Goal: Transaction & Acquisition: Purchase product/service

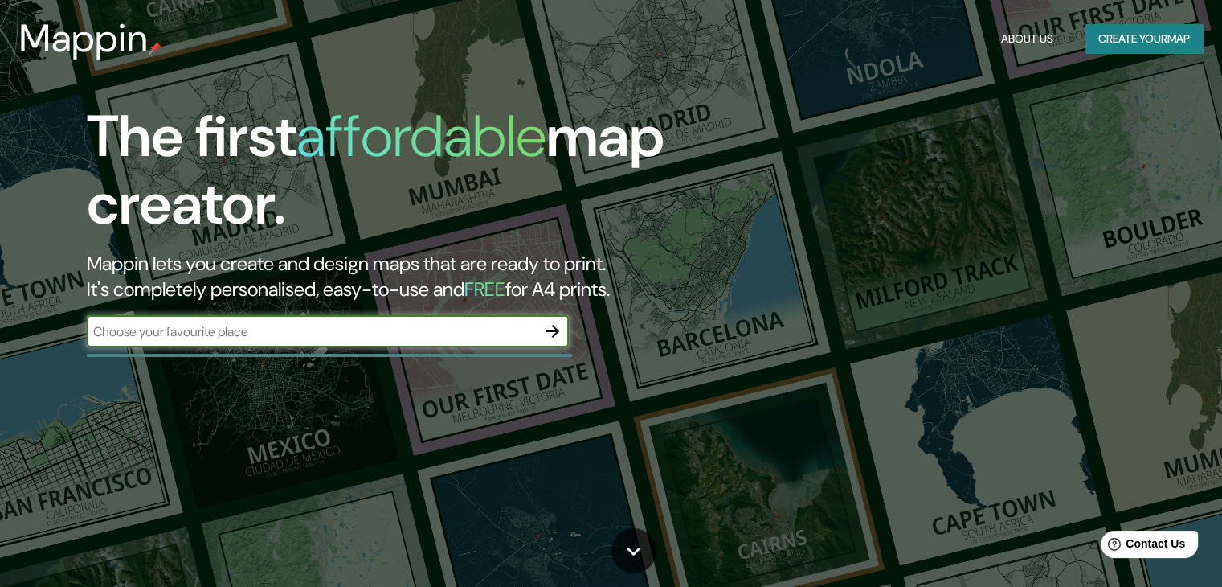
click at [245, 339] on input "text" at bounding box center [312, 331] width 450 height 18
click at [553, 332] on icon "button" at bounding box center [552, 330] width 19 height 19
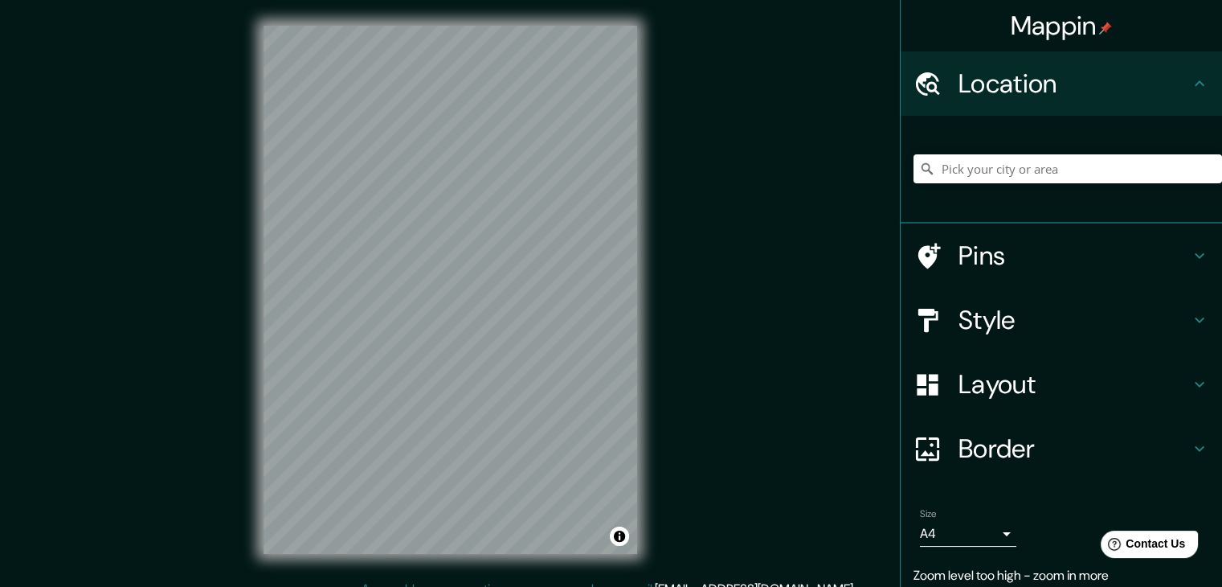
click at [665, 354] on div "Mappin Location Pins Style Layout Border Choose a border. Hint : you can make l…" at bounding box center [611, 302] width 1222 height 605
click at [1006, 171] on input "Pick your city or area" at bounding box center [1068, 168] width 309 height 29
paste input "el remanso, [STREET_ADDRESS][PERSON_NAME]"
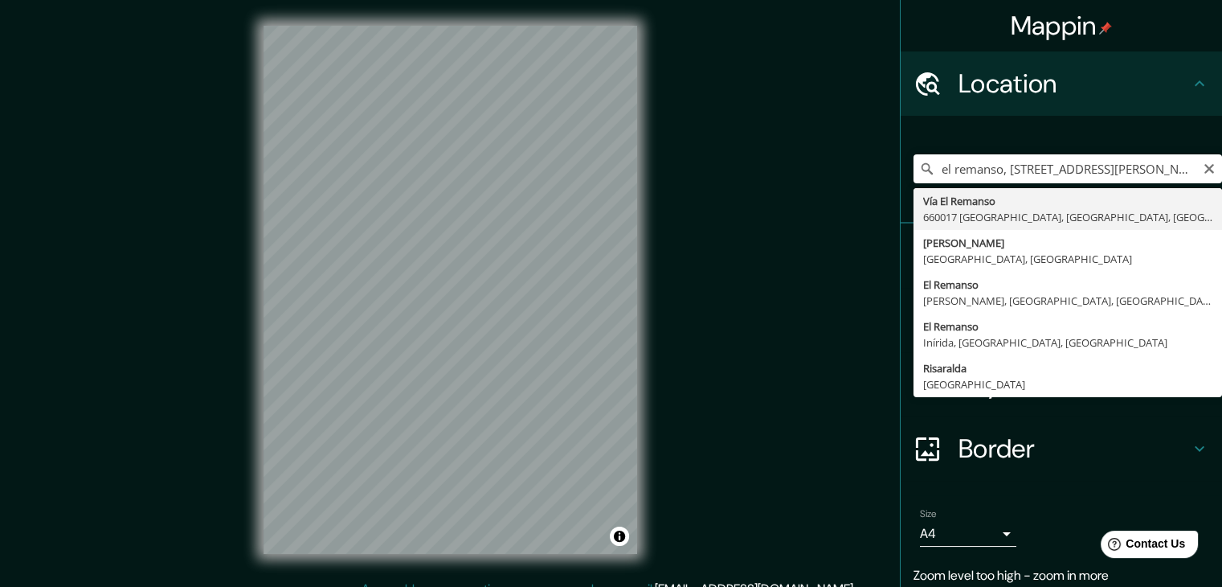
type input "Vía El Remanso, 660017 [GEOGRAPHIC_DATA], [GEOGRAPHIC_DATA], [GEOGRAPHIC_DATA]"
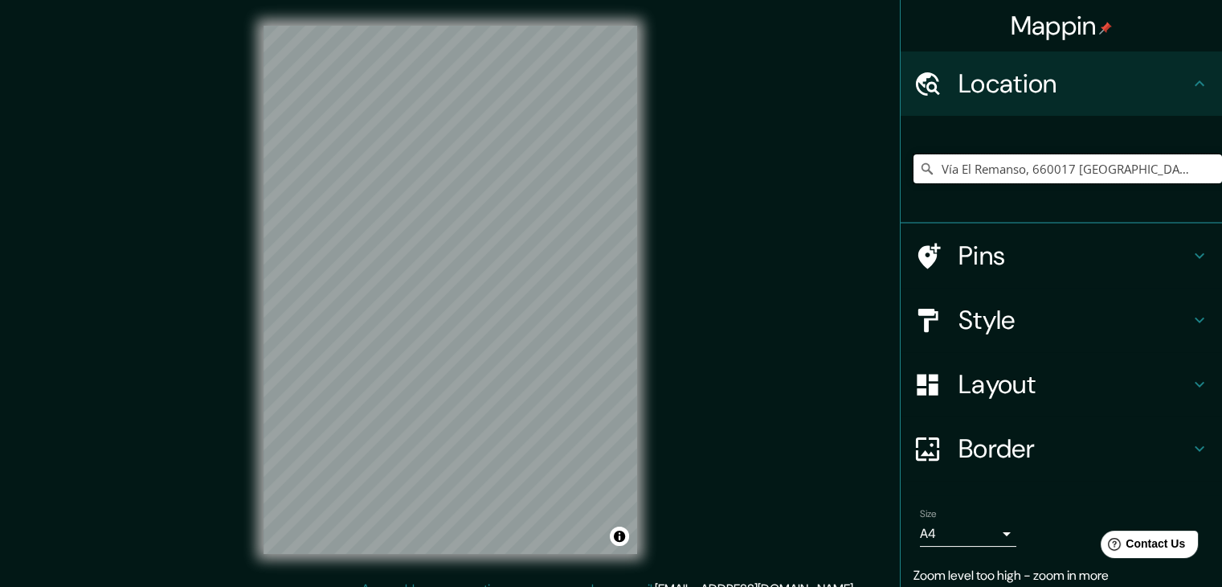
scroll to position [0, 0]
click at [1192, 325] on icon at bounding box center [1199, 319] width 19 height 19
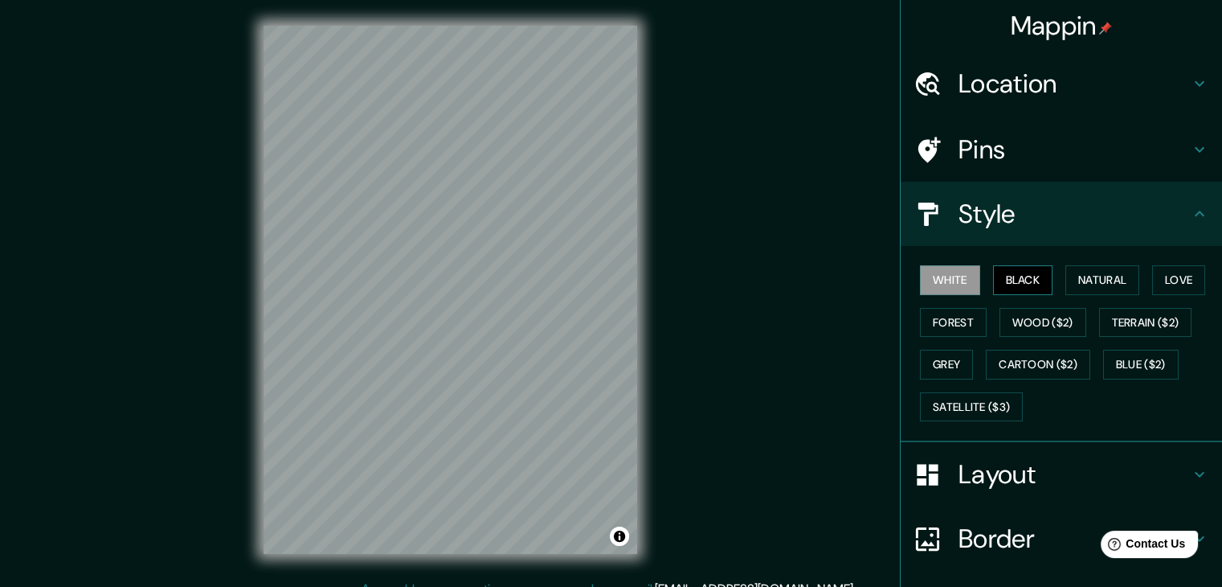
click at [1009, 280] on button "Black" at bounding box center [1023, 280] width 60 height 30
click at [1083, 279] on button "Natural" at bounding box center [1103, 280] width 74 height 30
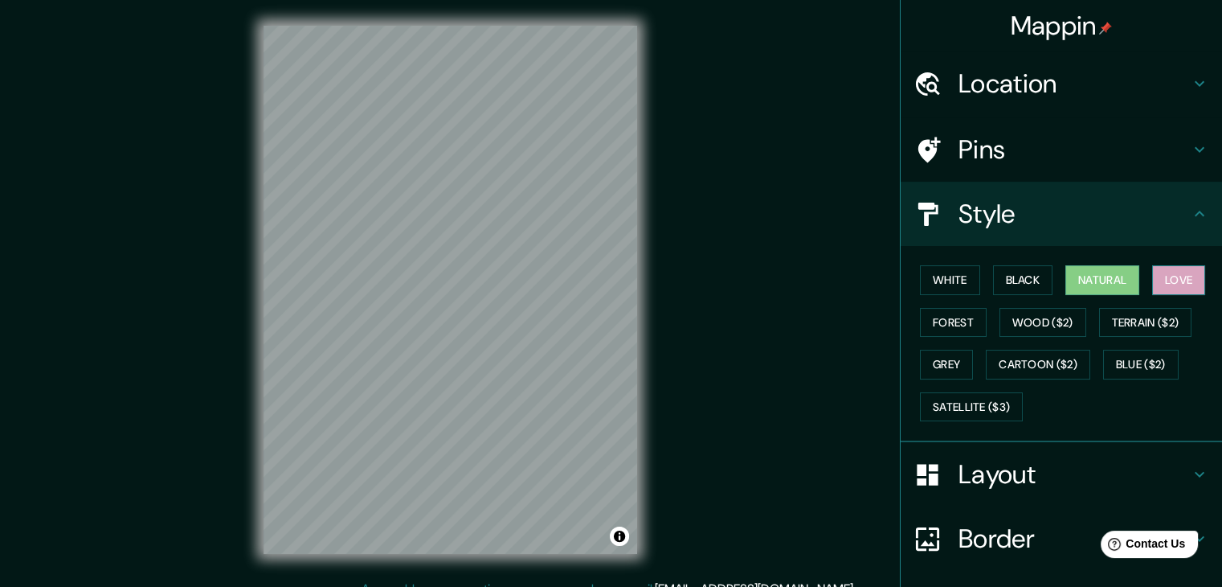
click at [1169, 276] on button "Love" at bounding box center [1178, 280] width 53 height 30
click at [939, 317] on button "Forest" at bounding box center [953, 323] width 67 height 30
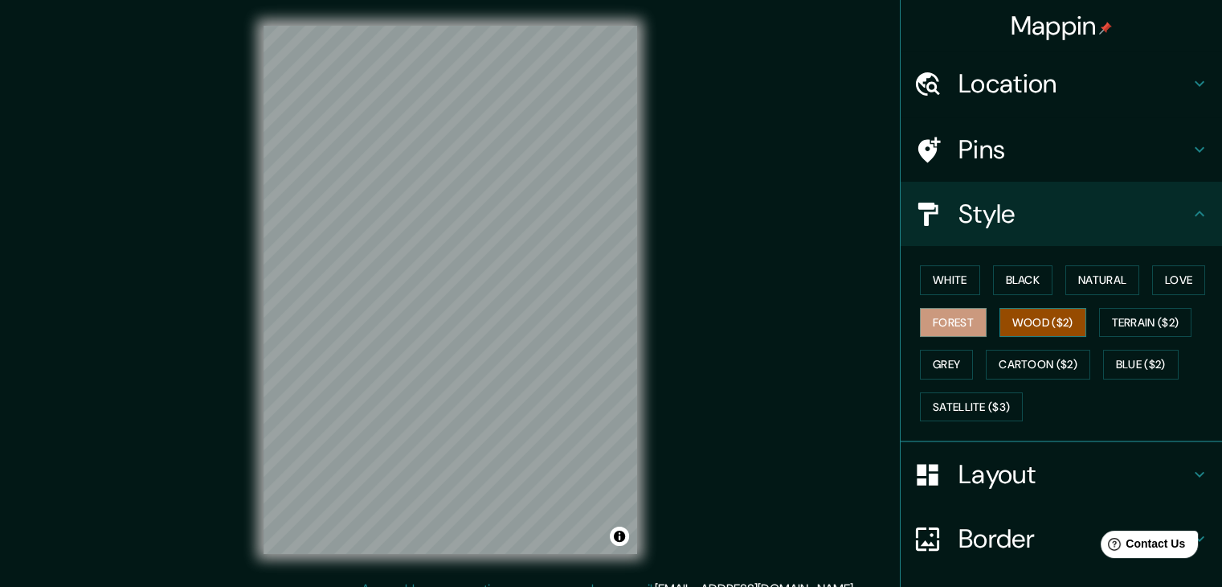
click at [1029, 330] on button "Wood ($2)" at bounding box center [1043, 323] width 87 height 30
click at [1173, 332] on button "Terrain ($2)" at bounding box center [1145, 323] width 93 height 30
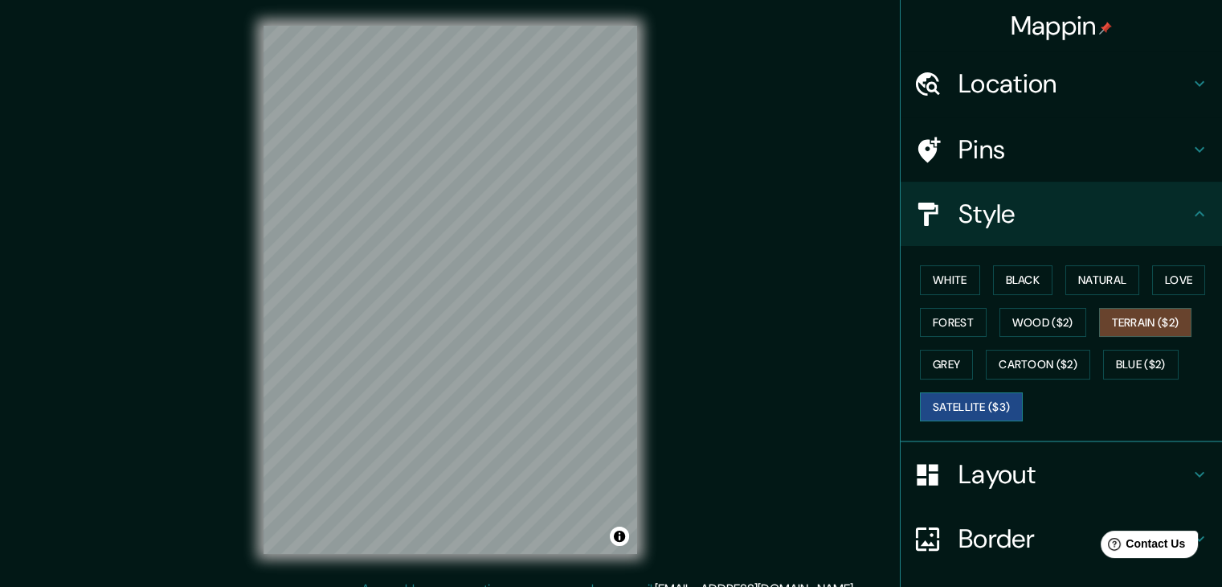
click at [976, 395] on button "Satellite ($3)" at bounding box center [971, 407] width 103 height 30
click at [926, 366] on button "Grey" at bounding box center [946, 365] width 53 height 30
click at [960, 397] on button "Satellite ($3)" at bounding box center [971, 407] width 103 height 30
click at [955, 285] on button "White" at bounding box center [950, 280] width 60 height 30
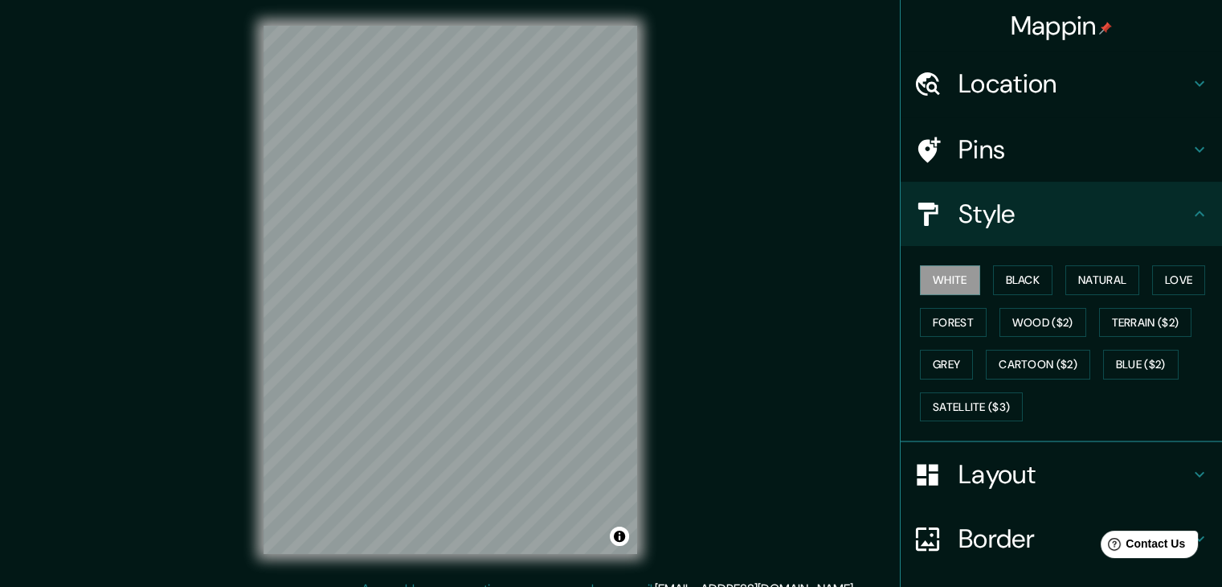
click at [1190, 465] on icon at bounding box center [1199, 474] width 19 height 19
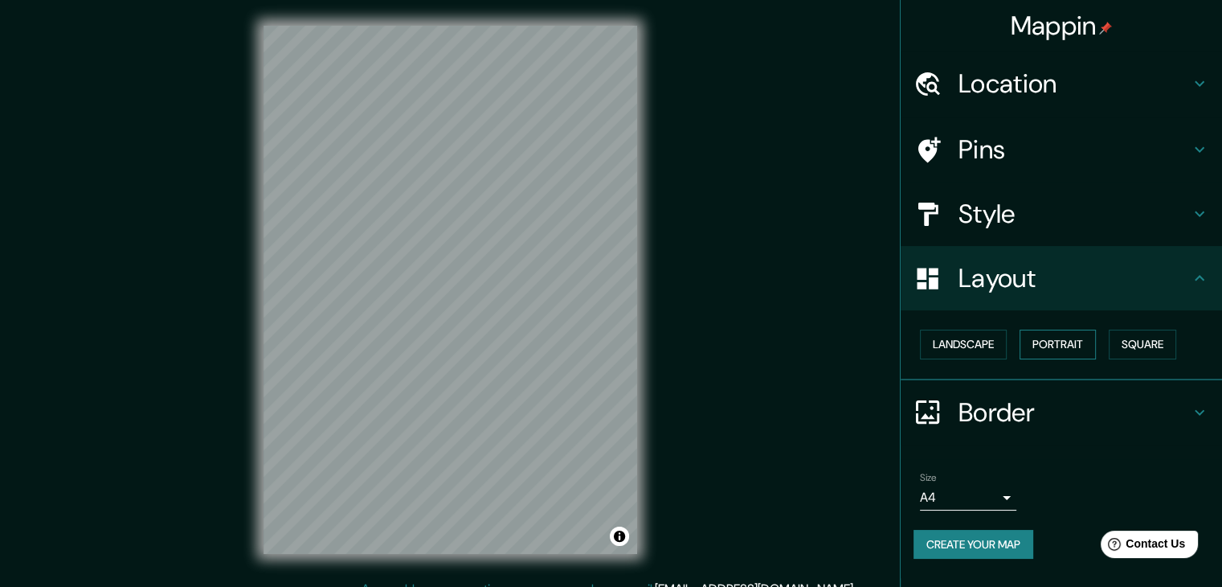
click at [1045, 338] on button "Portrait" at bounding box center [1058, 345] width 76 height 30
click at [974, 342] on button "Landscape" at bounding box center [963, 345] width 87 height 30
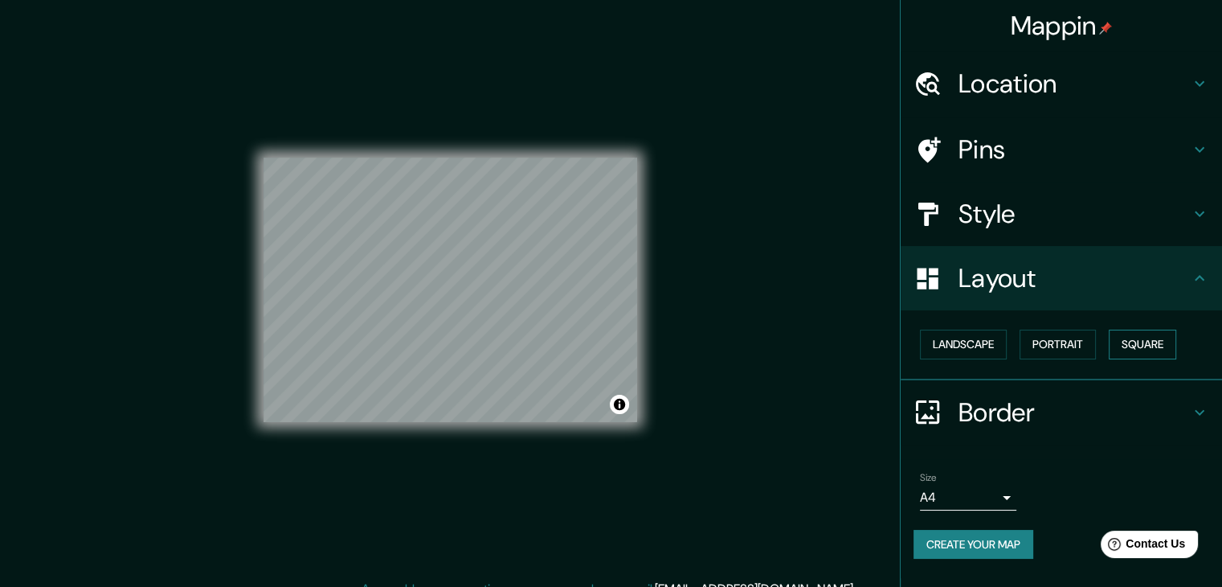
click at [1140, 348] on button "Square" at bounding box center [1143, 345] width 68 height 30
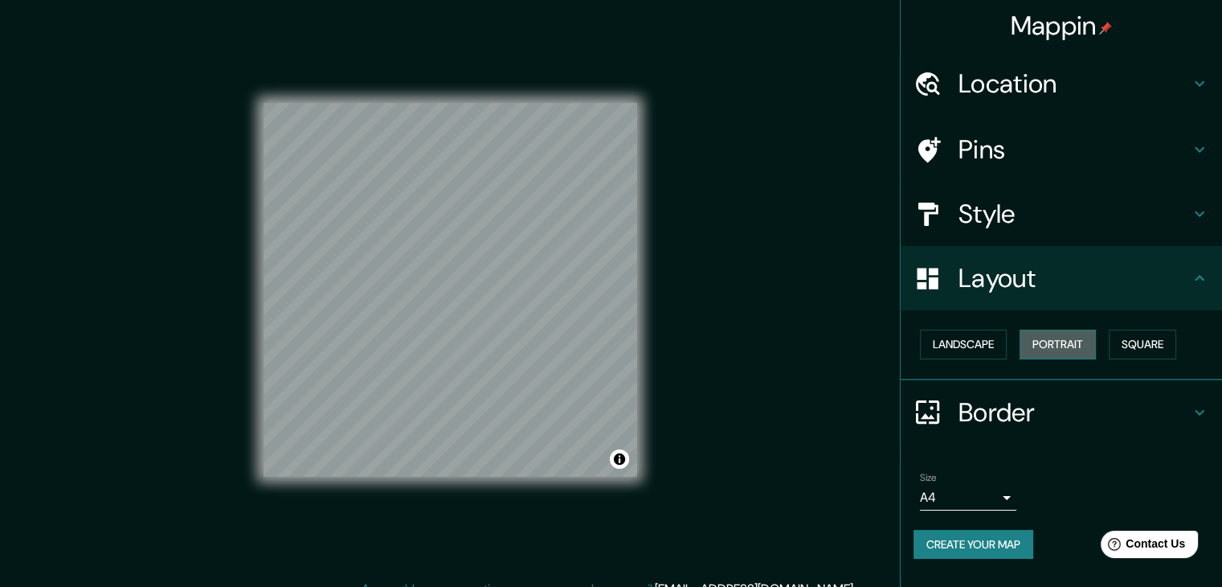
click at [1066, 345] on button "Portrait" at bounding box center [1058, 345] width 76 height 30
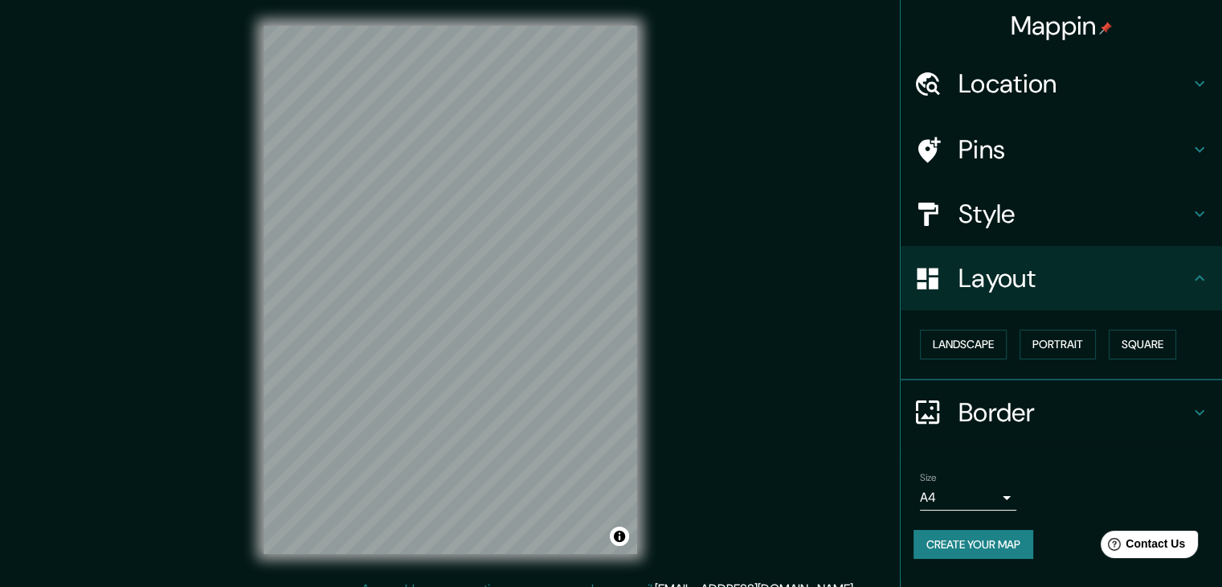
click at [1194, 272] on icon at bounding box center [1199, 277] width 19 height 19
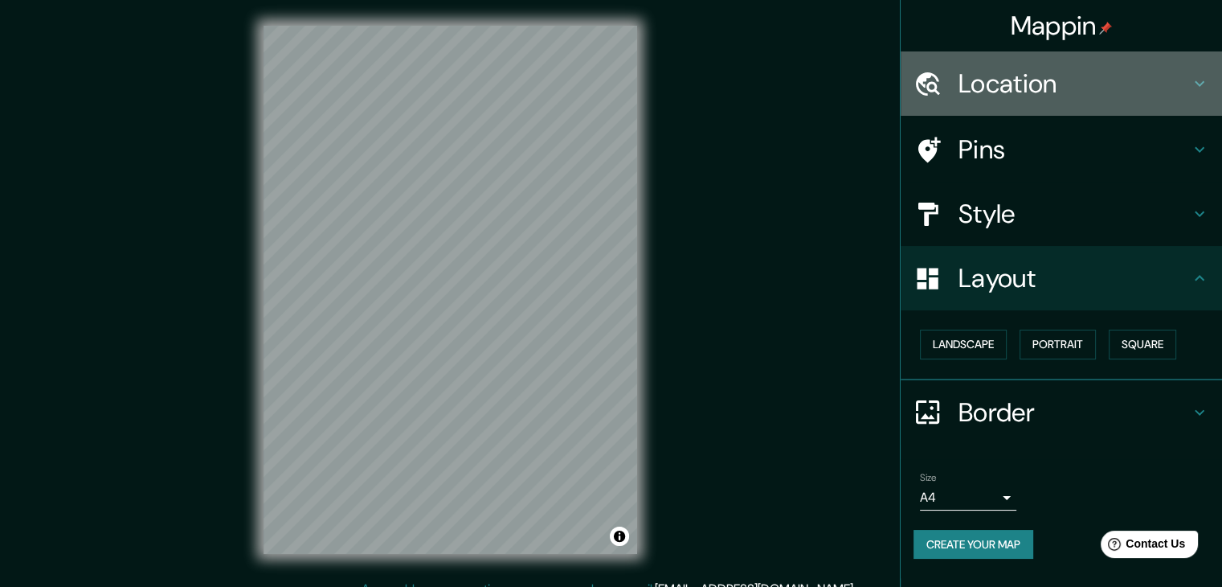
click at [1204, 84] on icon at bounding box center [1199, 83] width 19 height 19
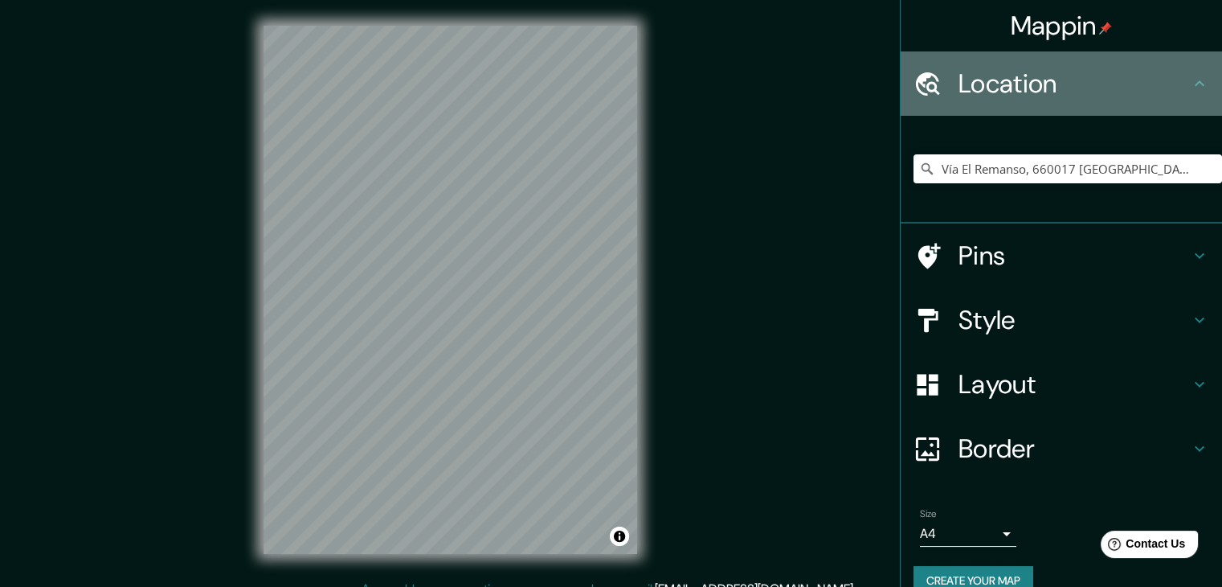
drag, startPoint x: 1190, startPoint y: 88, endPoint x: 1189, endPoint y: 77, distance: 10.6
click at [1191, 87] on icon at bounding box center [1199, 83] width 19 height 19
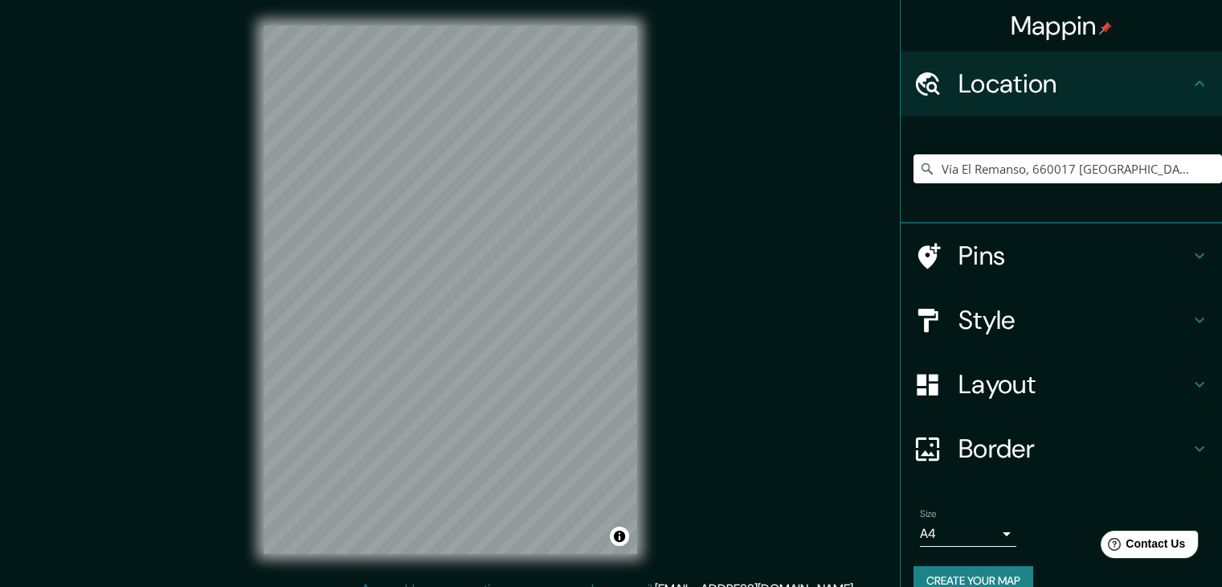
click at [1190, 260] on icon at bounding box center [1199, 255] width 19 height 19
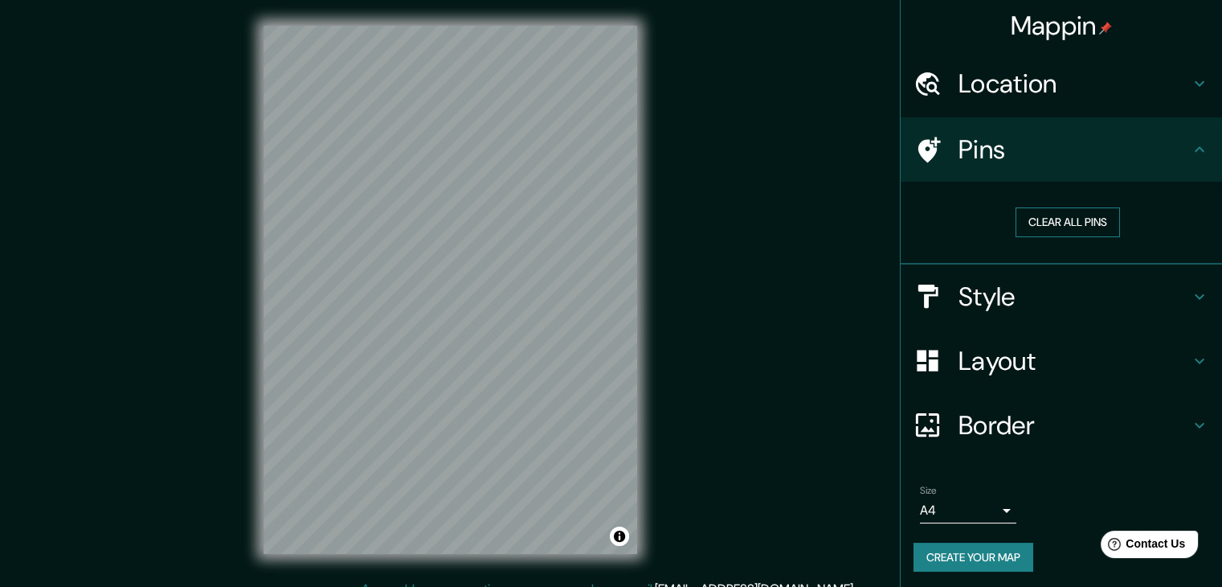
click at [1048, 215] on button "Clear all pins" at bounding box center [1068, 222] width 104 height 30
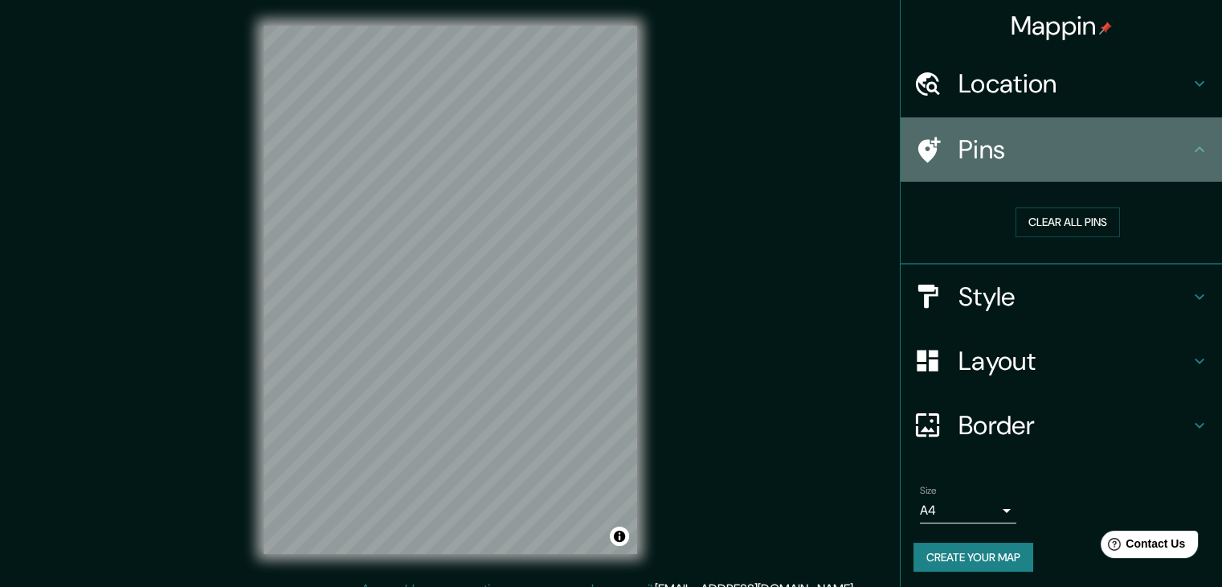
click at [959, 145] on h4 "Pins" at bounding box center [1074, 149] width 231 height 32
click at [924, 149] on icon at bounding box center [930, 150] width 23 height 26
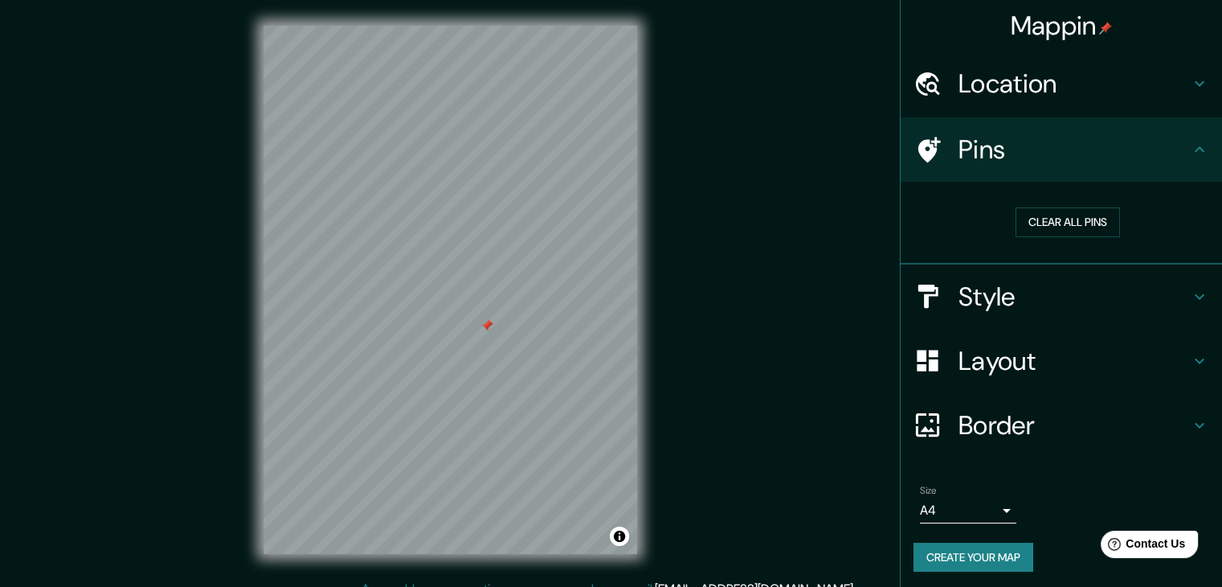
drag, startPoint x: 474, startPoint y: 334, endPoint x: 482, endPoint y: 328, distance: 9.8
click at [482, 328] on div at bounding box center [487, 325] width 13 height 13
click at [1059, 223] on button "Clear all pins" at bounding box center [1068, 222] width 104 height 30
click at [997, 498] on body "Mappin Location [GEOGRAPHIC_DATA], 660017 [GEOGRAPHIC_DATA], [GEOGRAPHIC_DATA],…" at bounding box center [611, 293] width 1222 height 587
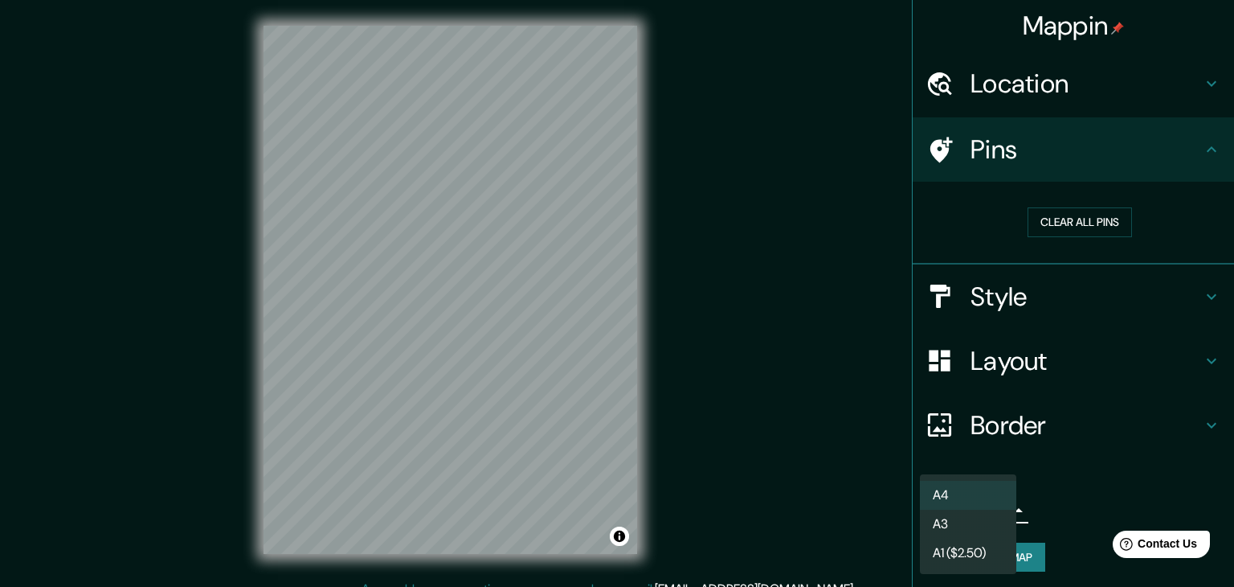
click at [971, 521] on li "A3" at bounding box center [968, 524] width 96 height 29
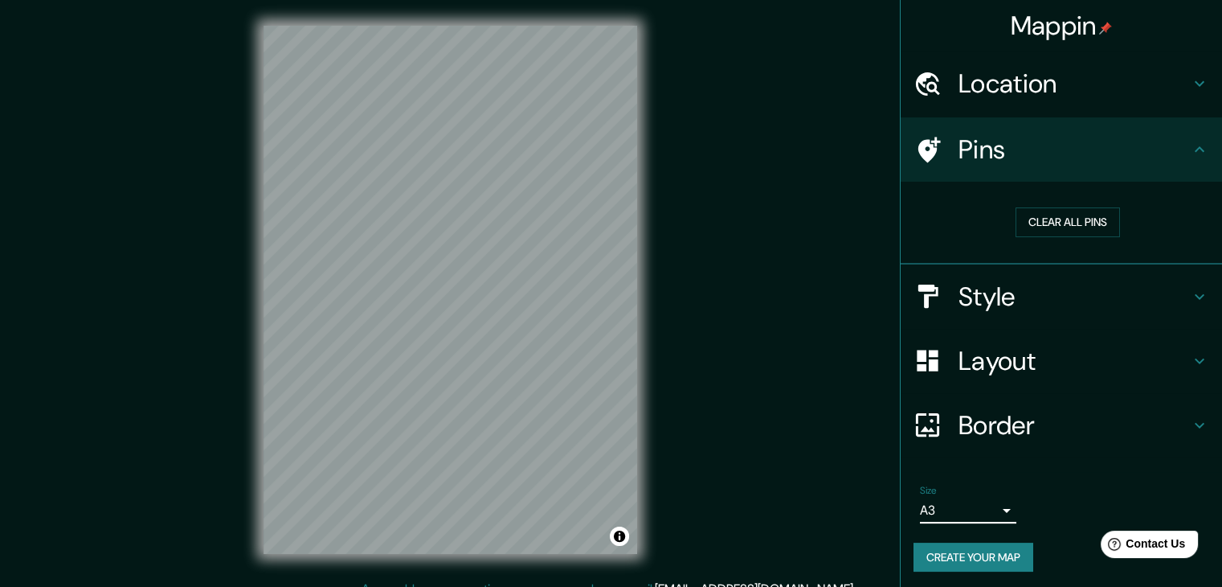
click at [993, 514] on body "Mappin Location [GEOGRAPHIC_DATA], 660017 [GEOGRAPHIC_DATA], [GEOGRAPHIC_DATA],…" at bounding box center [611, 293] width 1222 height 587
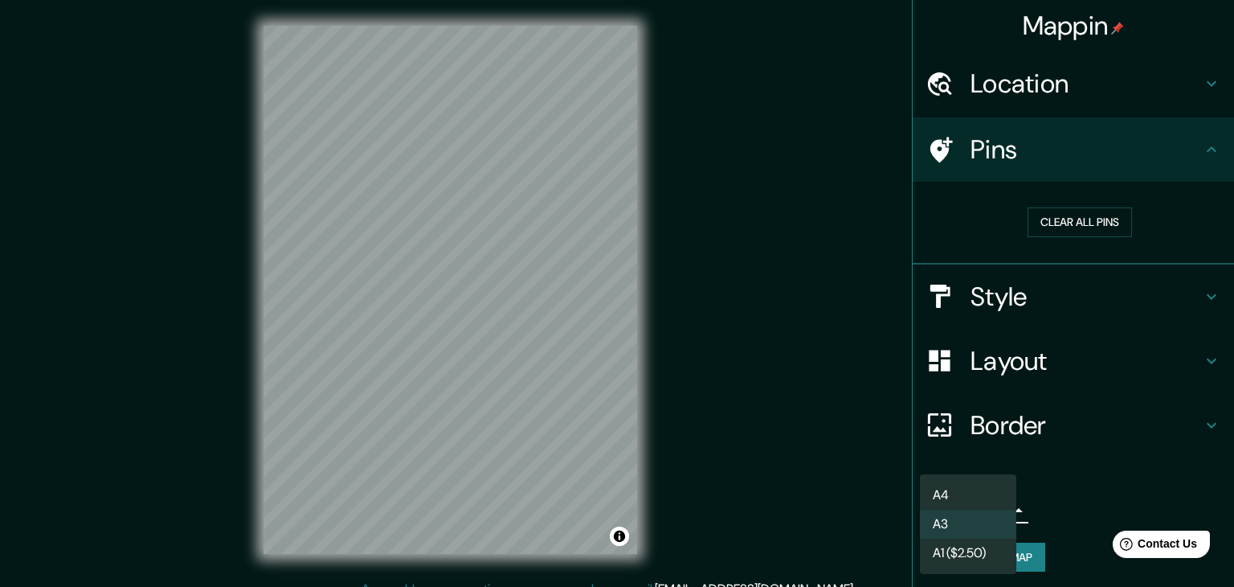
click at [975, 495] on li "A4" at bounding box center [968, 495] width 96 height 29
type input "single"
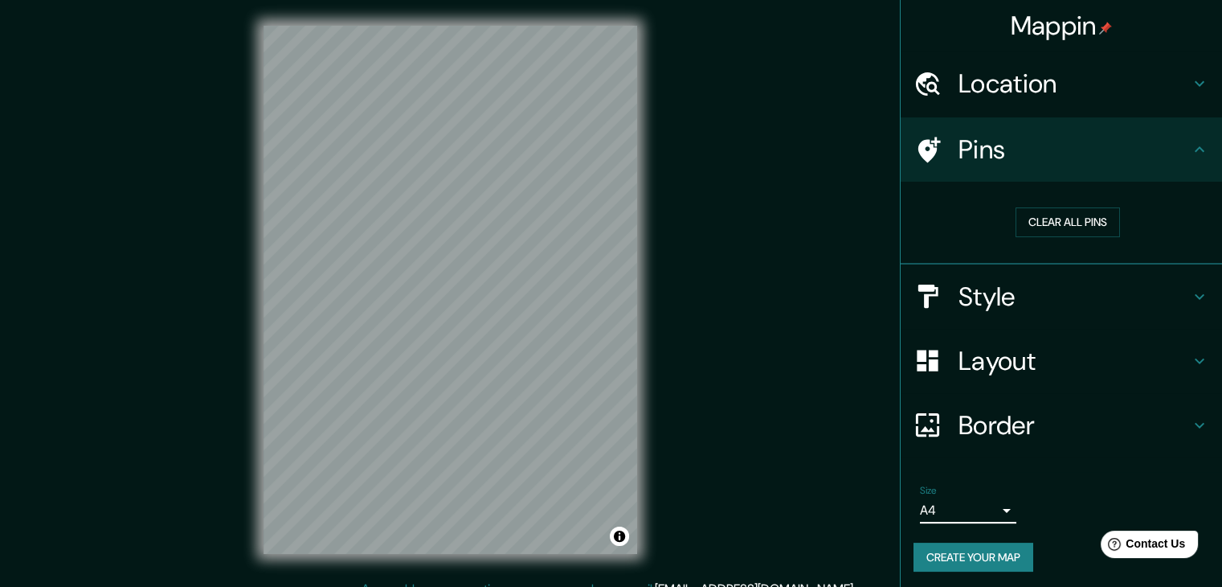
click at [1194, 417] on icon at bounding box center [1199, 425] width 19 height 19
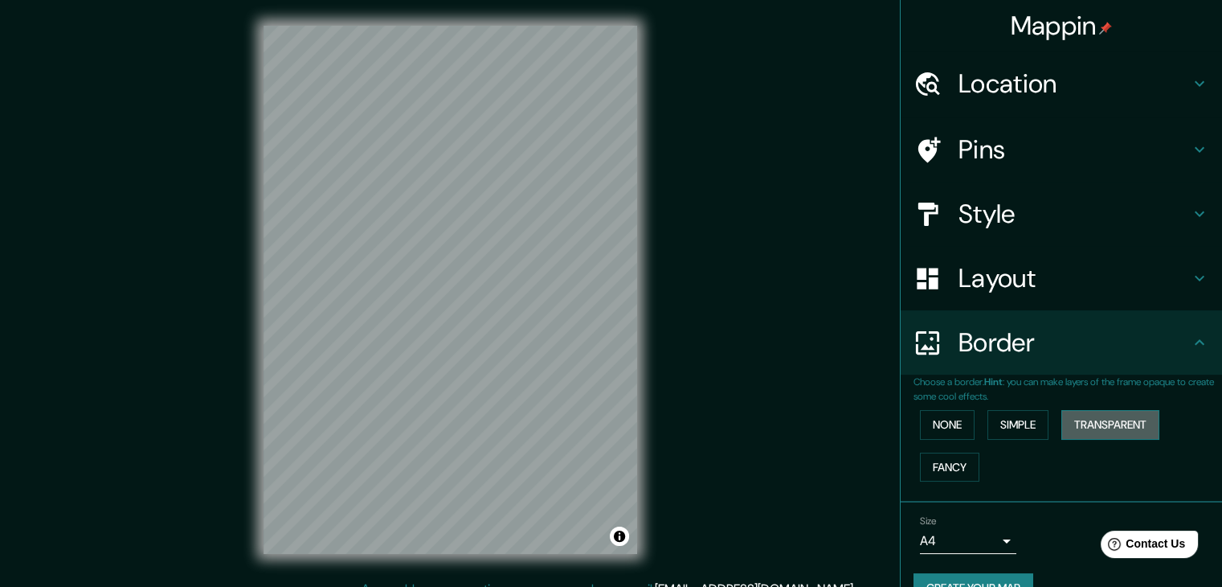
click at [1095, 419] on button "Transparent" at bounding box center [1111, 425] width 98 height 30
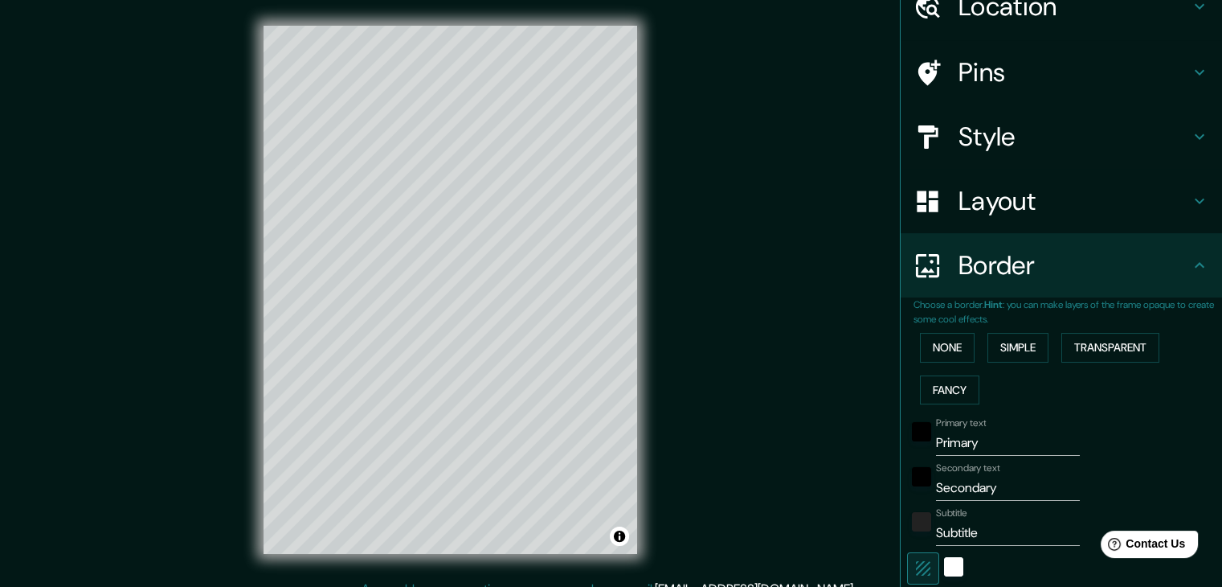
scroll to position [80, 0]
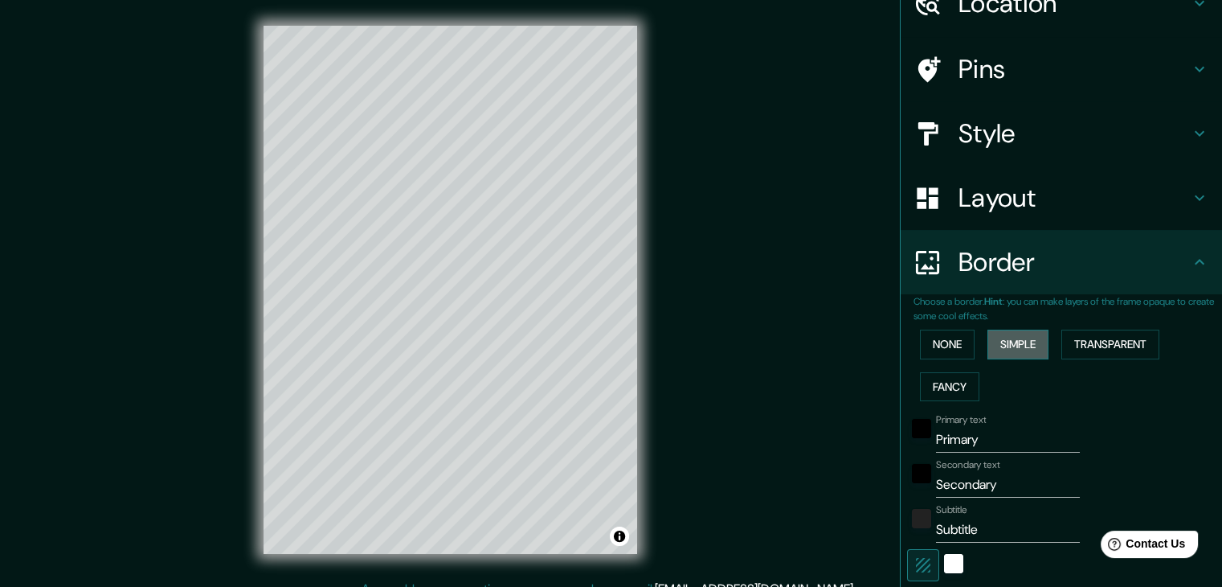
click at [1012, 351] on button "Simple" at bounding box center [1018, 345] width 61 height 30
click at [937, 348] on button "None" at bounding box center [947, 345] width 55 height 30
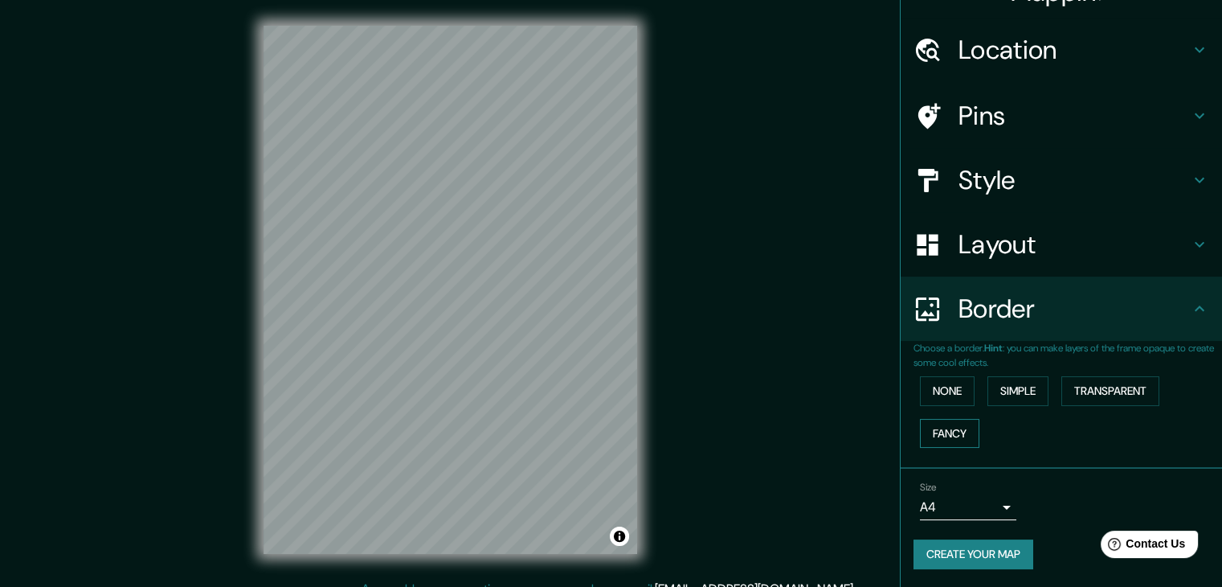
click at [937, 420] on button "Fancy" at bounding box center [949, 434] width 59 height 30
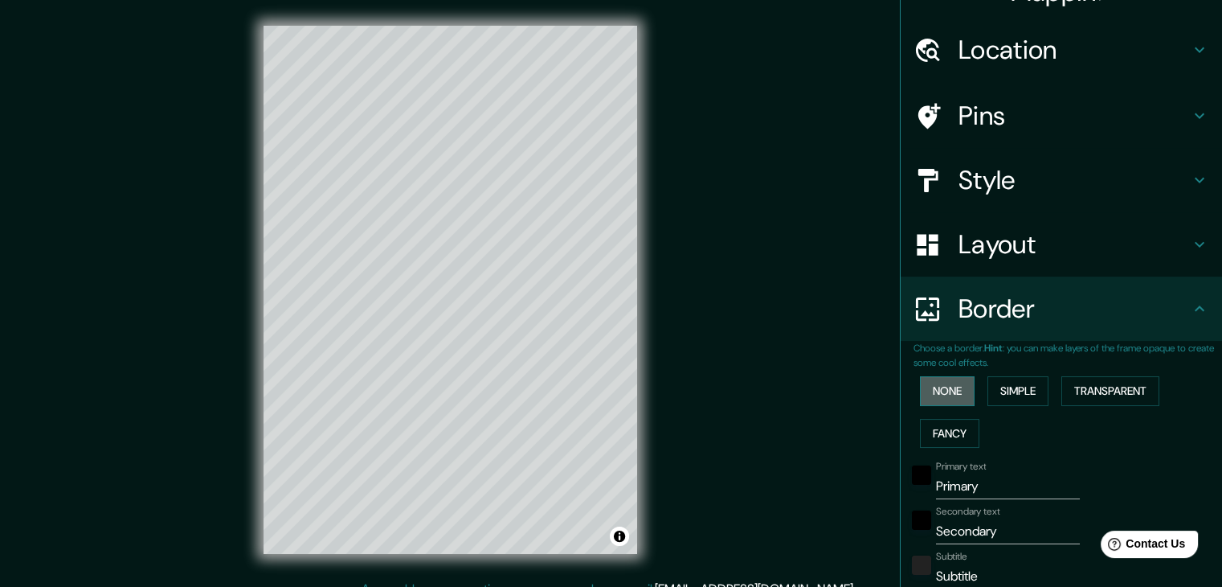
click at [940, 388] on button "None" at bounding box center [947, 391] width 55 height 30
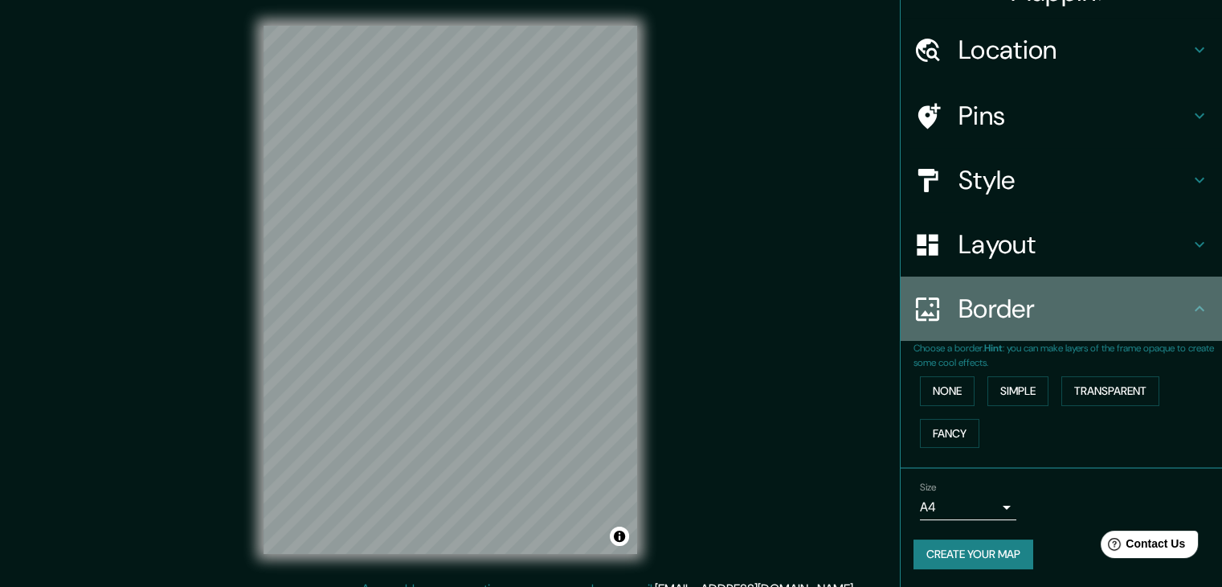
click at [1206, 305] on div "Border" at bounding box center [1061, 308] width 321 height 64
click at [1190, 316] on icon at bounding box center [1199, 308] width 19 height 19
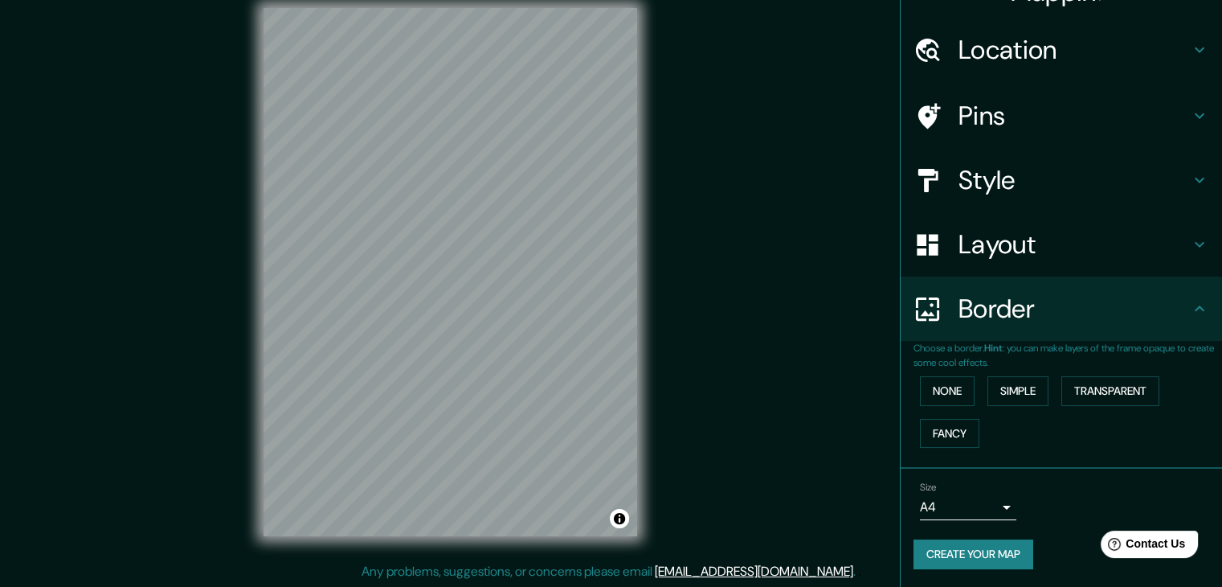
scroll to position [18, 0]
drag, startPoint x: 676, startPoint y: 226, endPoint x: 645, endPoint y: 256, distance: 43.2
click at [693, 257] on div "Mappin Location [GEOGRAPHIC_DATA], 660017 [GEOGRAPHIC_DATA], [GEOGRAPHIC_DATA],…" at bounding box center [611, 284] width 1222 height 605
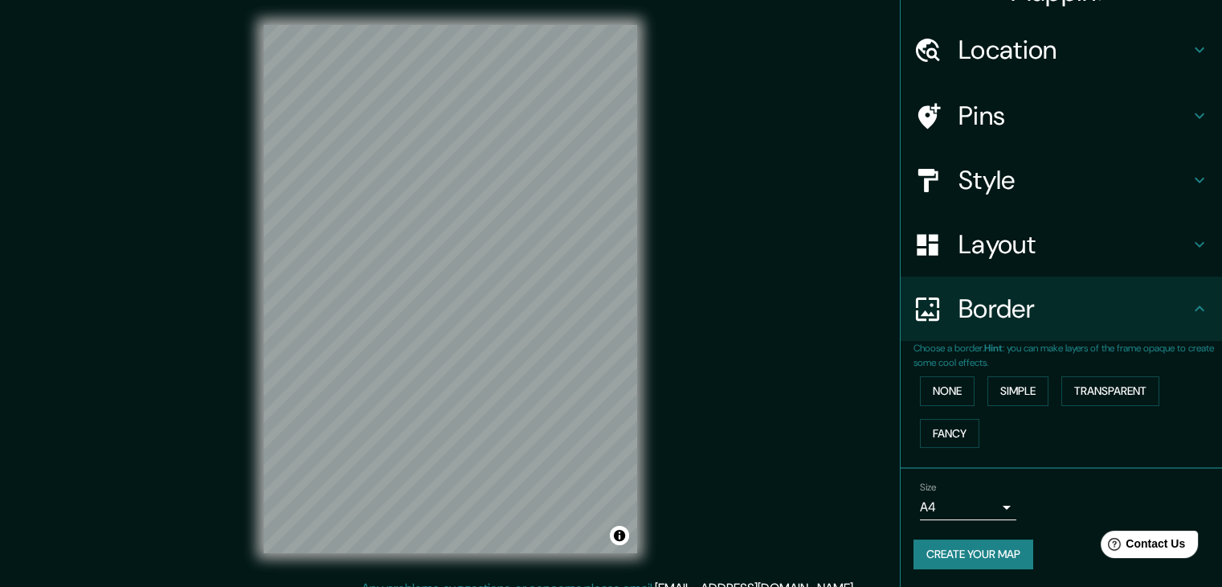
scroll to position [0, 0]
click at [997, 547] on button "Create your map" at bounding box center [974, 554] width 120 height 30
click at [992, 559] on button "Create your map" at bounding box center [974, 554] width 120 height 30
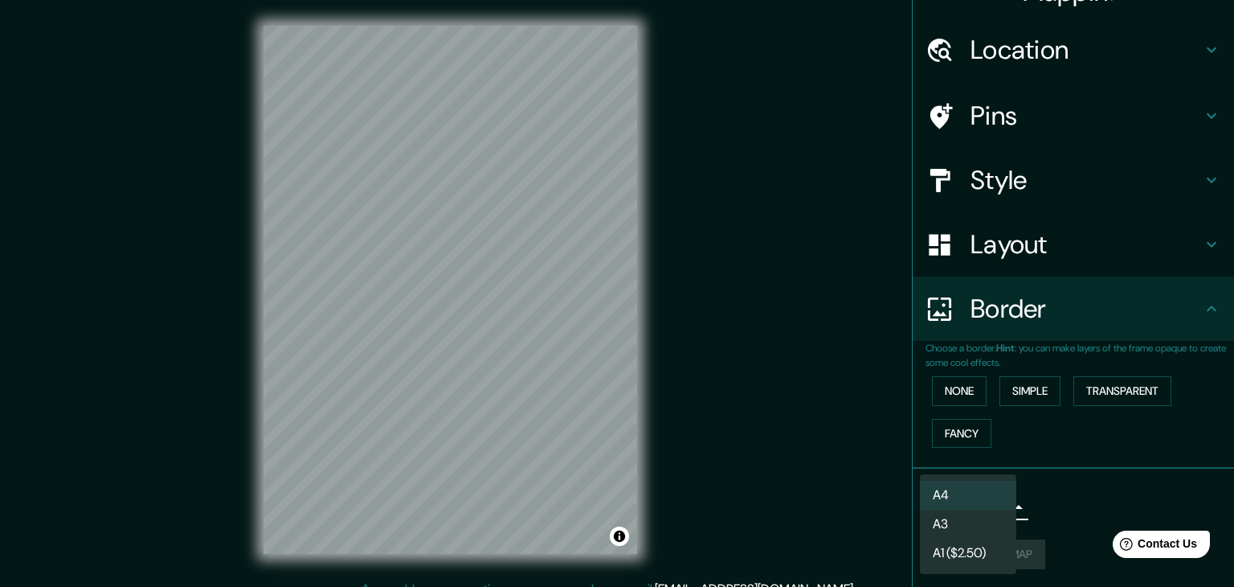
click at [995, 509] on body "Mappin Location [GEOGRAPHIC_DATA], 660017 [GEOGRAPHIC_DATA], [GEOGRAPHIC_DATA],…" at bounding box center [617, 293] width 1234 height 587
click at [1085, 512] on div at bounding box center [617, 293] width 1234 height 587
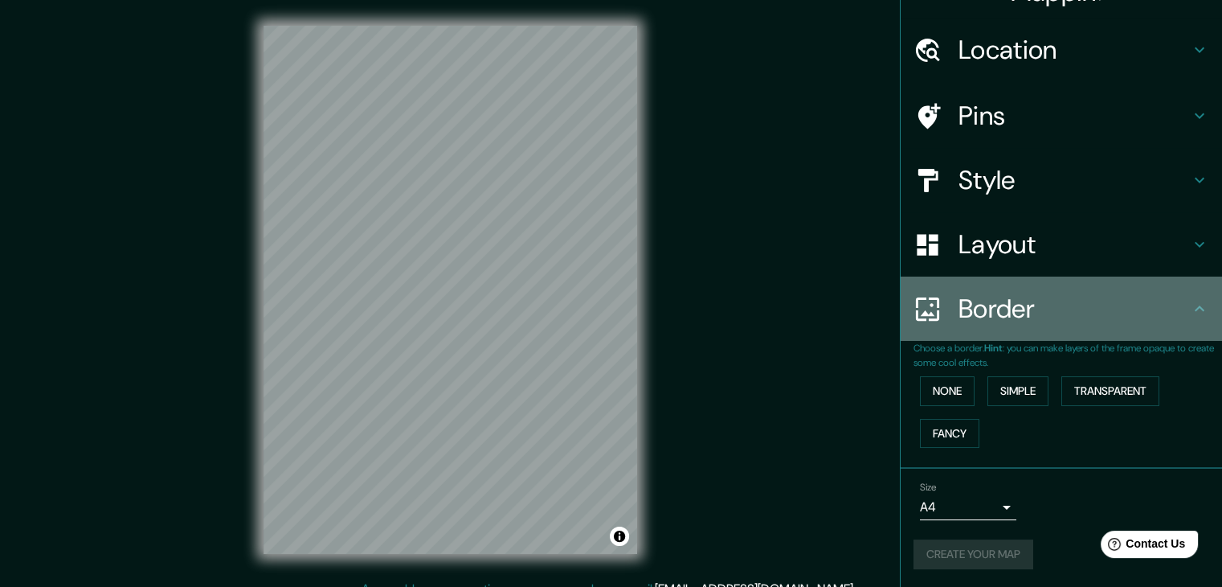
click at [1190, 301] on icon at bounding box center [1199, 308] width 19 height 19
click at [1190, 311] on icon at bounding box center [1199, 308] width 19 height 19
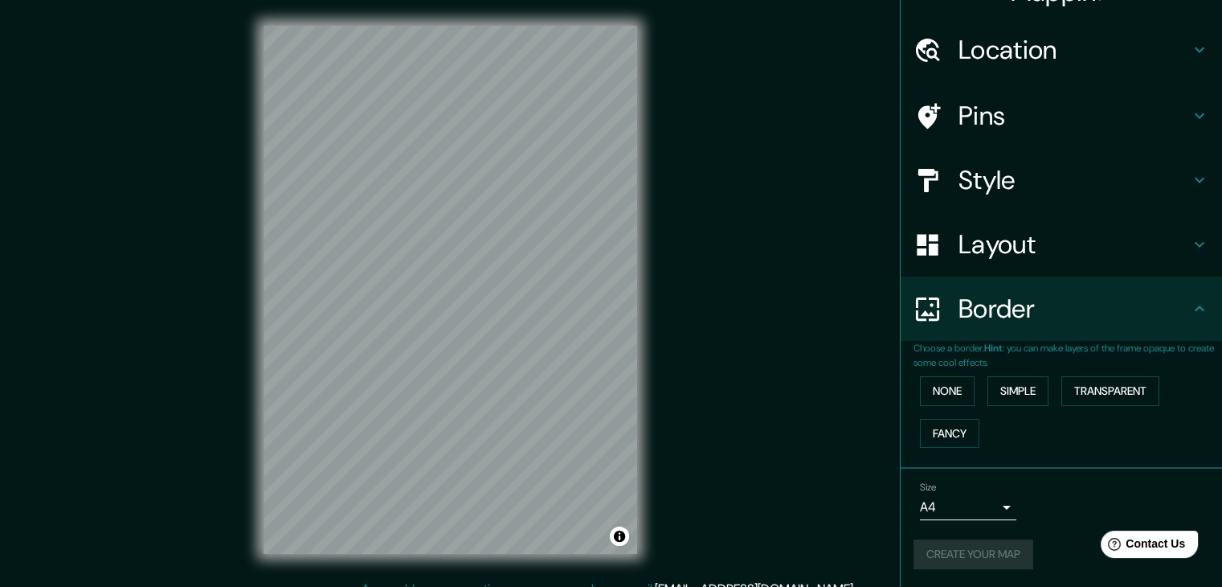
click at [1195, 244] on icon at bounding box center [1200, 245] width 10 height 6
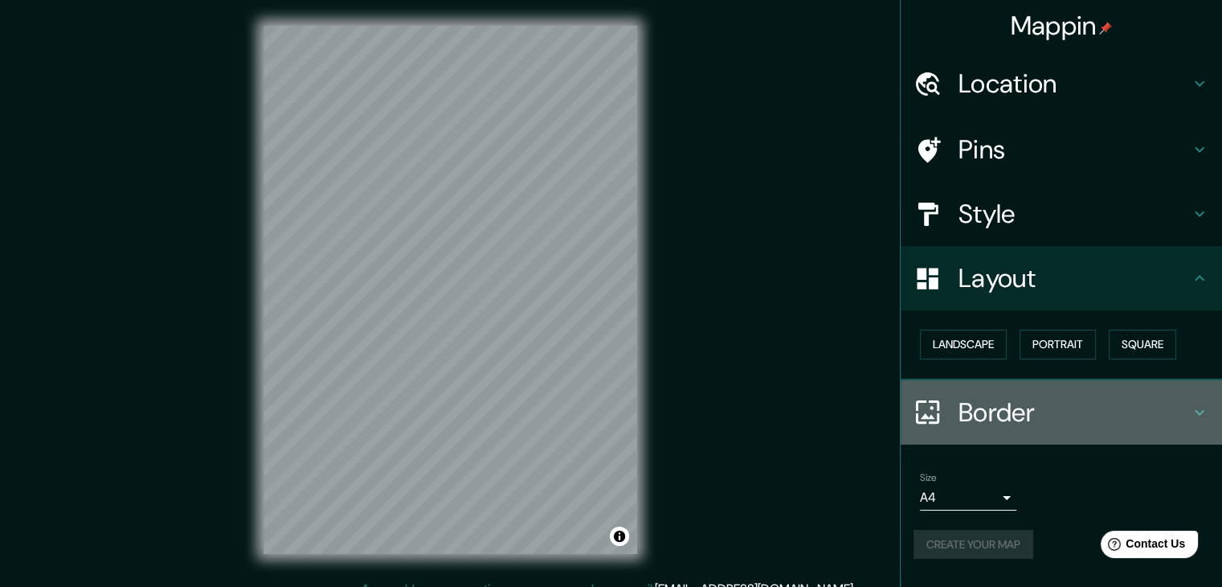
click at [1202, 416] on icon at bounding box center [1199, 412] width 19 height 19
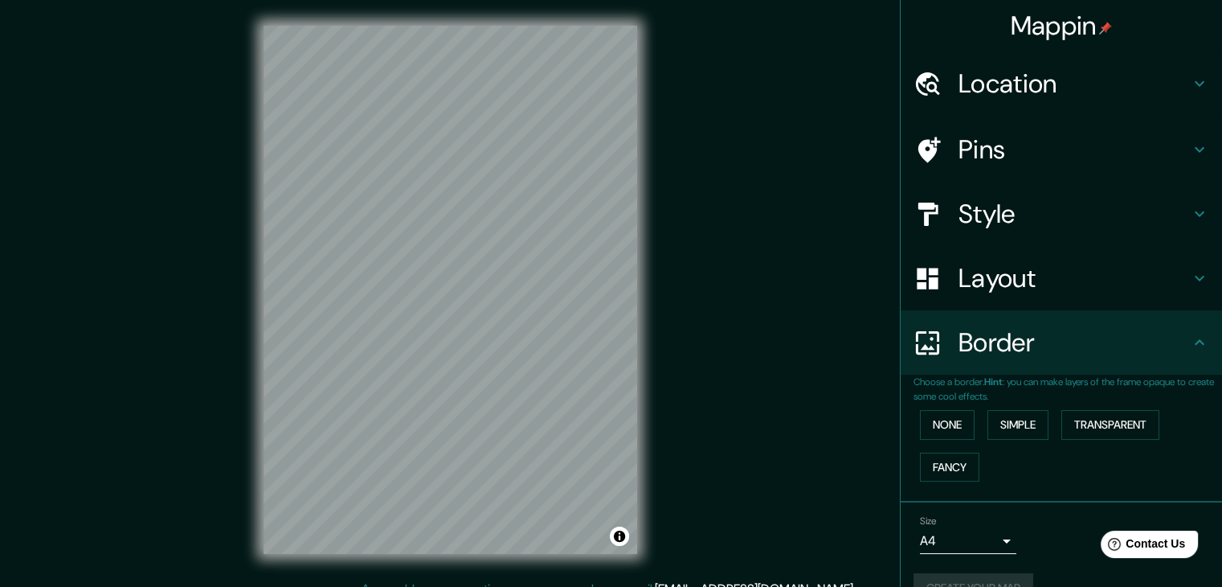
click at [1190, 334] on icon at bounding box center [1199, 342] width 19 height 19
click at [1188, 353] on div "Border" at bounding box center [1061, 342] width 321 height 64
click at [1187, 352] on div "Border" at bounding box center [1061, 342] width 321 height 64
